Goal: Entertainment & Leisure: Consume media (video, audio)

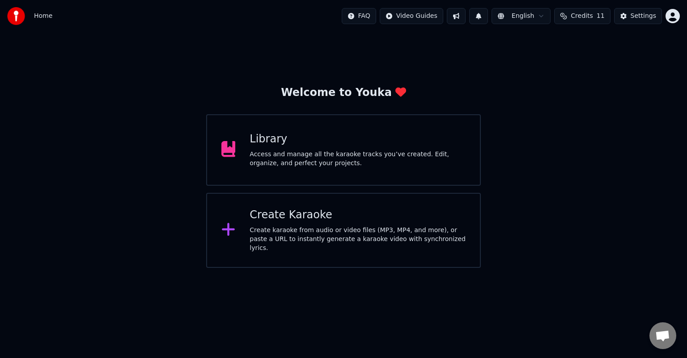
click at [329, 164] on div "Access and manage all the karaoke tracks you’ve created. Edit, organize, and pe…" at bounding box center [357, 159] width 216 height 18
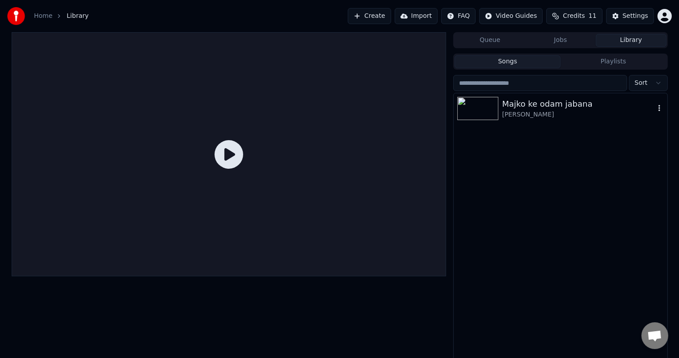
click at [579, 103] on div "Majko ke odam jabana" at bounding box center [578, 104] width 152 height 13
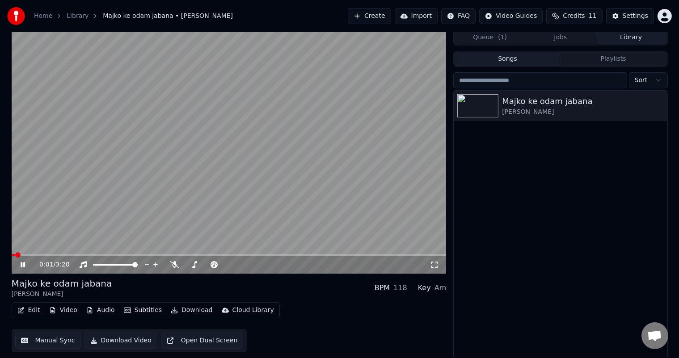
scroll to position [4, 0]
click at [185, 265] on span at bounding box center [207, 264] width 45 height 2
click at [190, 265] on span at bounding box center [187, 263] width 5 height 5
click at [193, 264] on span at bounding box center [207, 264] width 45 height 2
click at [195, 263] on span at bounding box center [195, 263] width 5 height 5
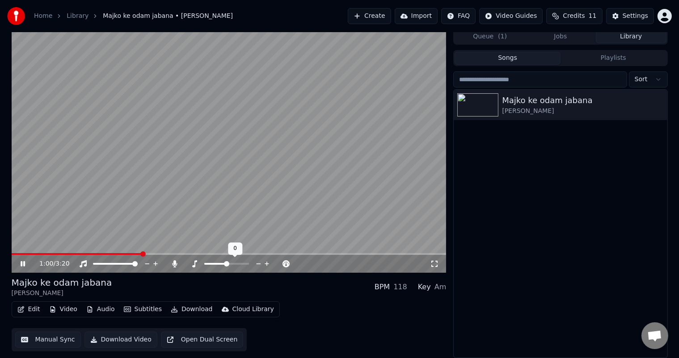
click at [227, 265] on span at bounding box center [226, 263] width 5 height 5
click at [229, 263] on span at bounding box center [226, 263] width 5 height 5
click at [208, 265] on span at bounding box center [196, 264] width 23 height 2
click at [101, 265] on span at bounding box center [103, 263] width 5 height 5
click at [220, 264] on span at bounding box center [218, 263] width 5 height 5
